Goal: Information Seeking & Learning: Learn about a topic

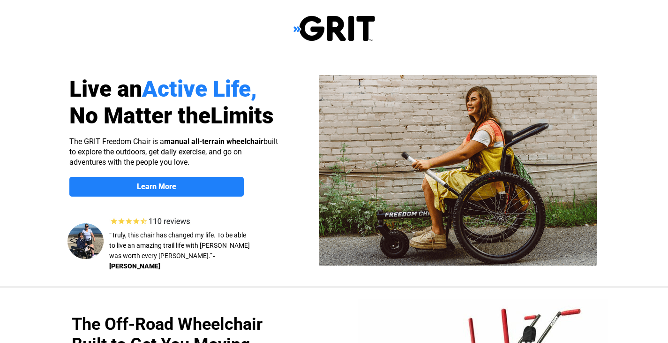
select select "US"
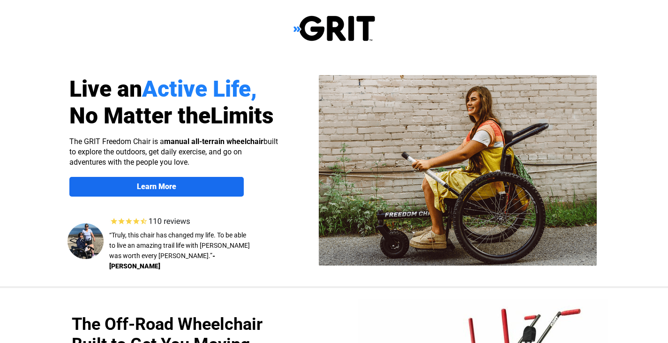
click at [226, 187] on span "Learn More" at bounding box center [156, 186] width 174 height 9
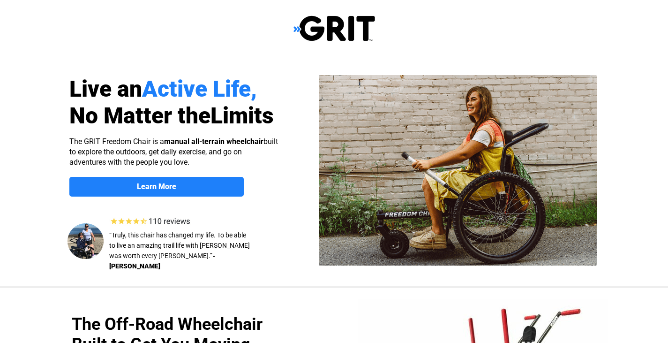
click at [299, 28] on img at bounding box center [334, 28] width 82 height 27
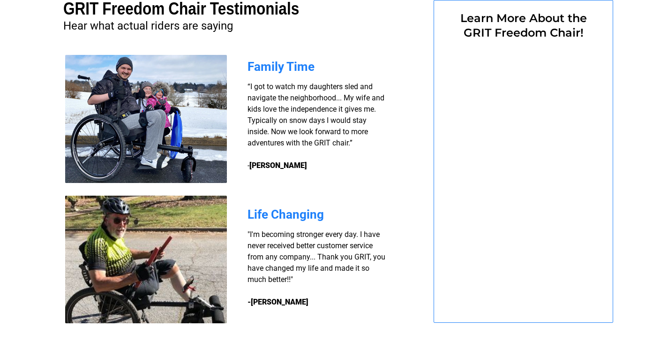
select select "US"
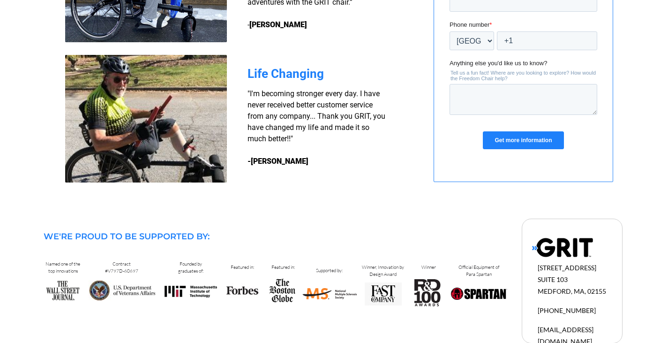
scroll to position [724, 0]
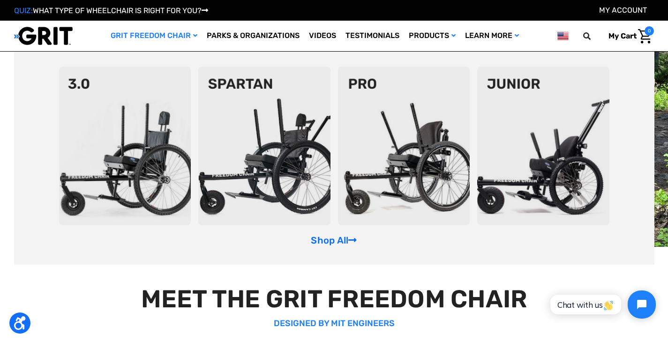
click at [164, 35] on link "GRIT Freedom Chair" at bounding box center [154, 36] width 96 height 30
click at [167, 35] on link "GRIT Freedom Chair" at bounding box center [154, 36] width 96 height 30
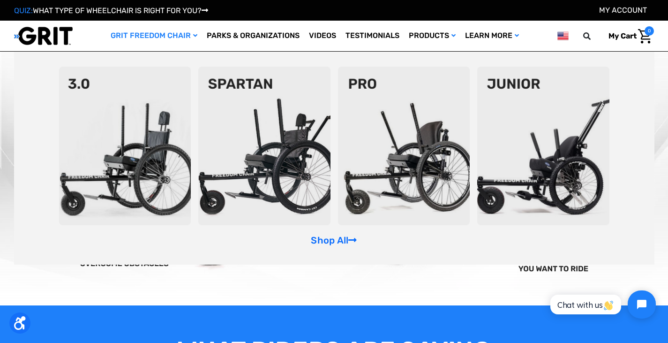
scroll to position [609, 0]
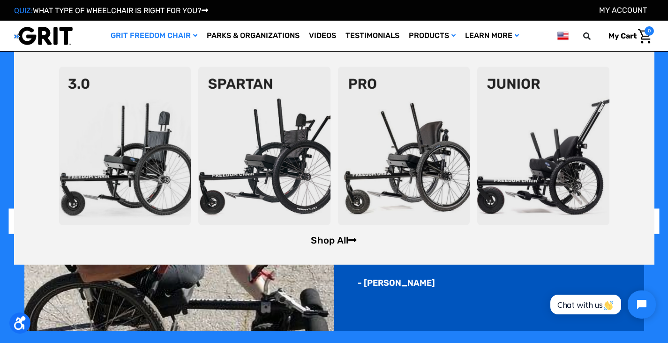
click at [327, 241] on link "Shop All" at bounding box center [334, 239] width 46 height 11
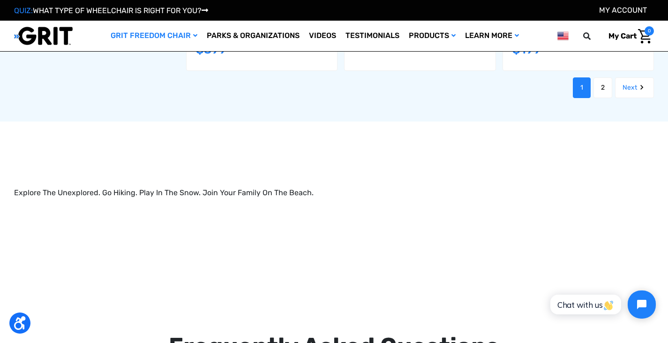
scroll to position [1453, 0]
